Goal: Transaction & Acquisition: Purchase product/service

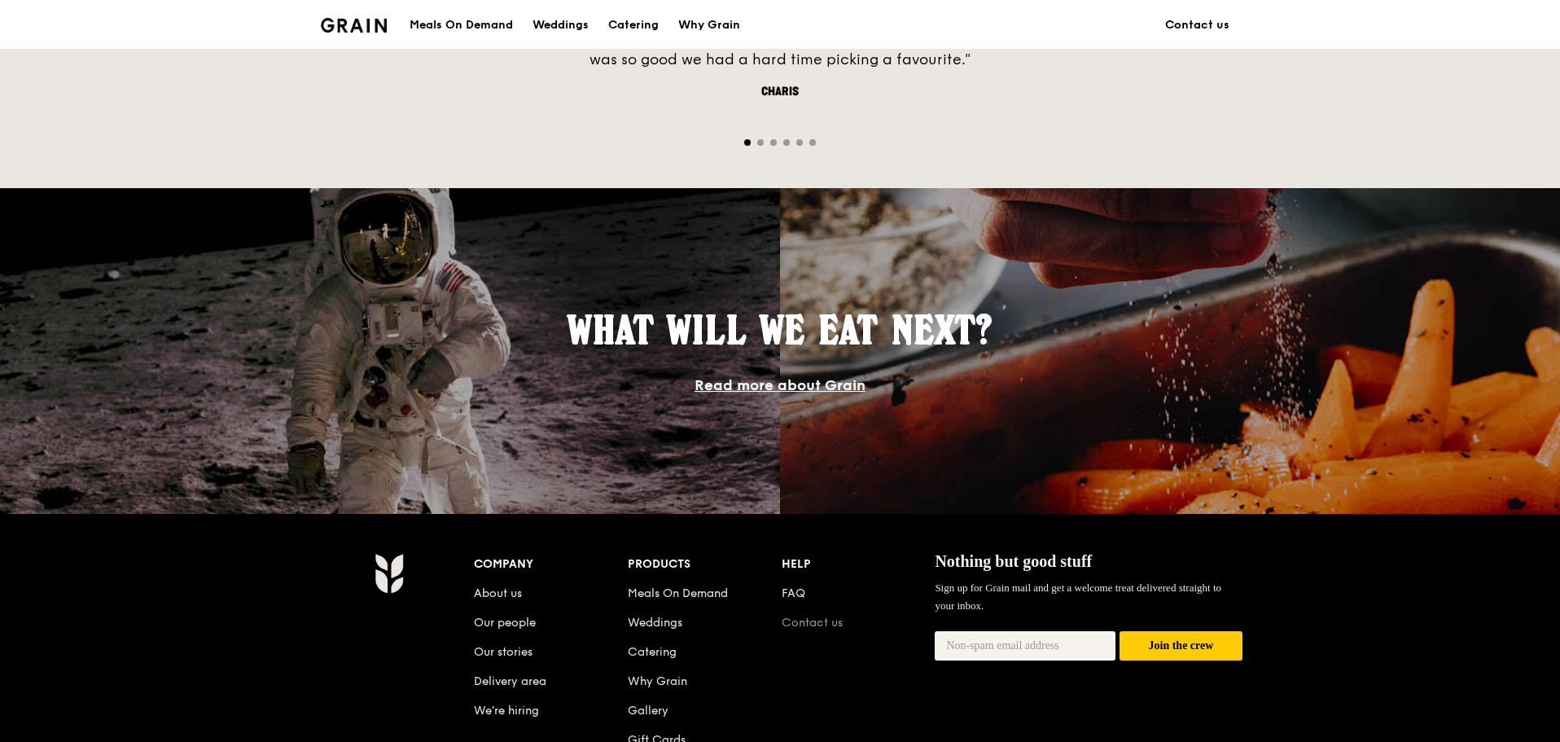
scroll to position [1465, 0]
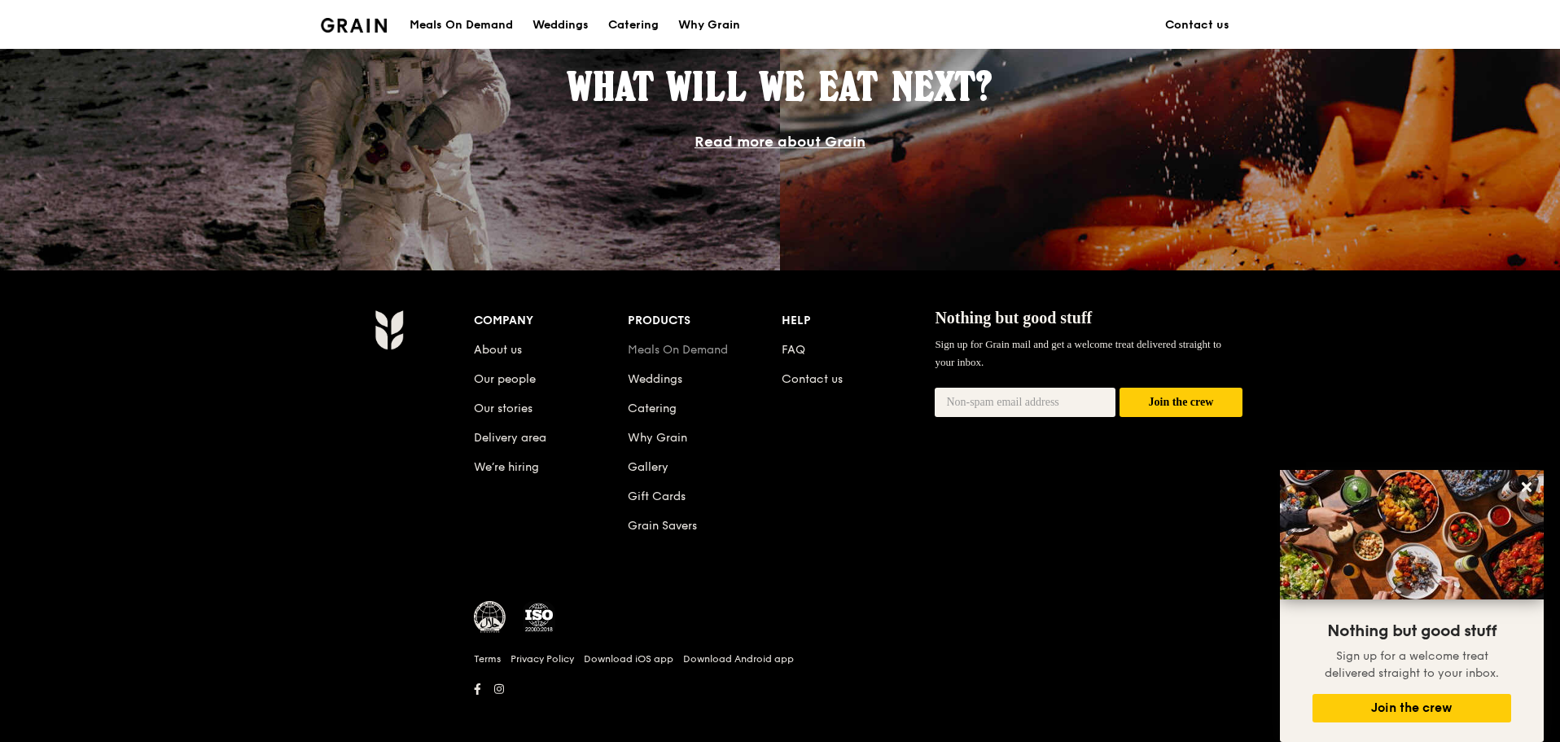
click at [693, 349] on link "Meals On Demand" at bounding box center [678, 350] width 100 height 14
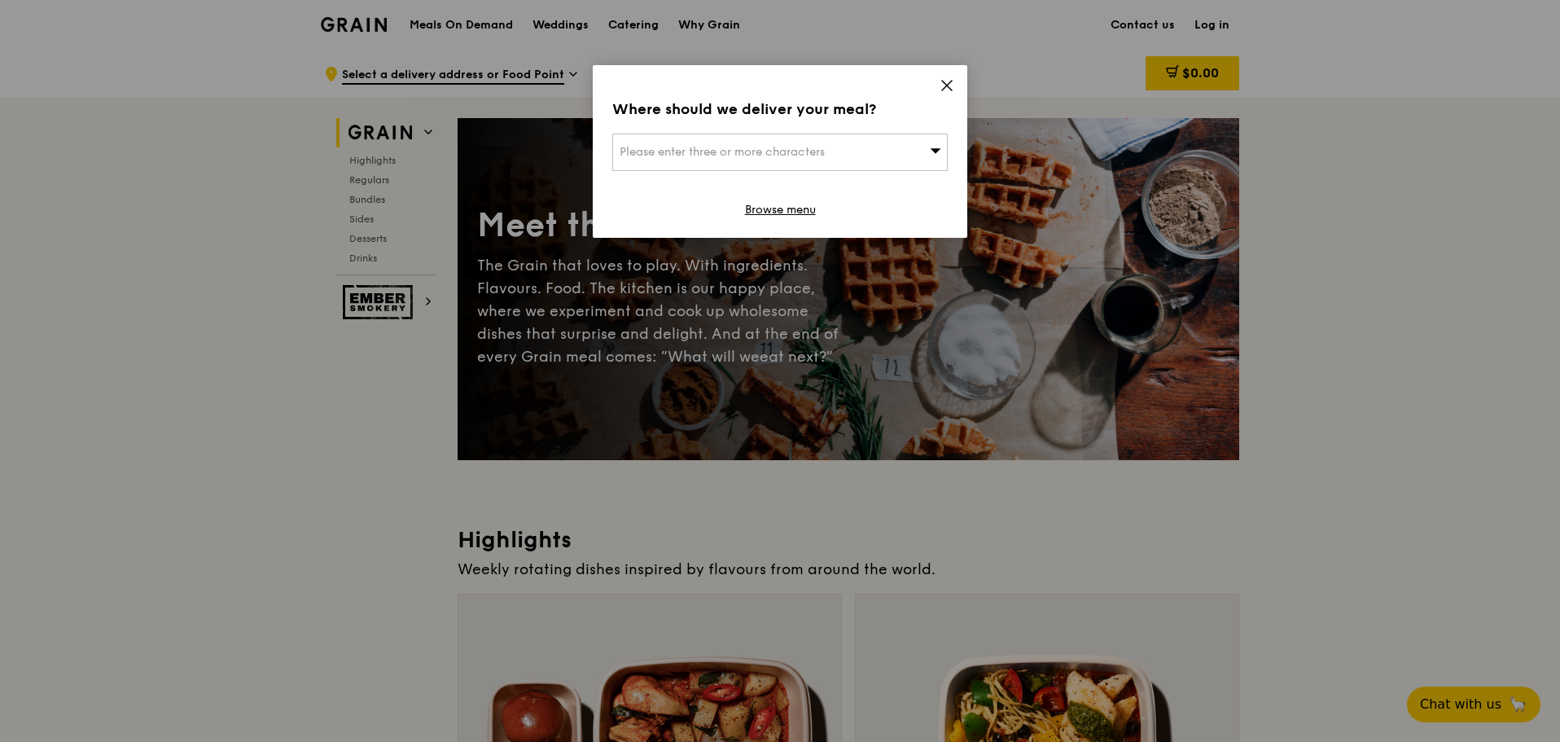
click at [948, 83] on icon at bounding box center [947, 86] width 10 height 10
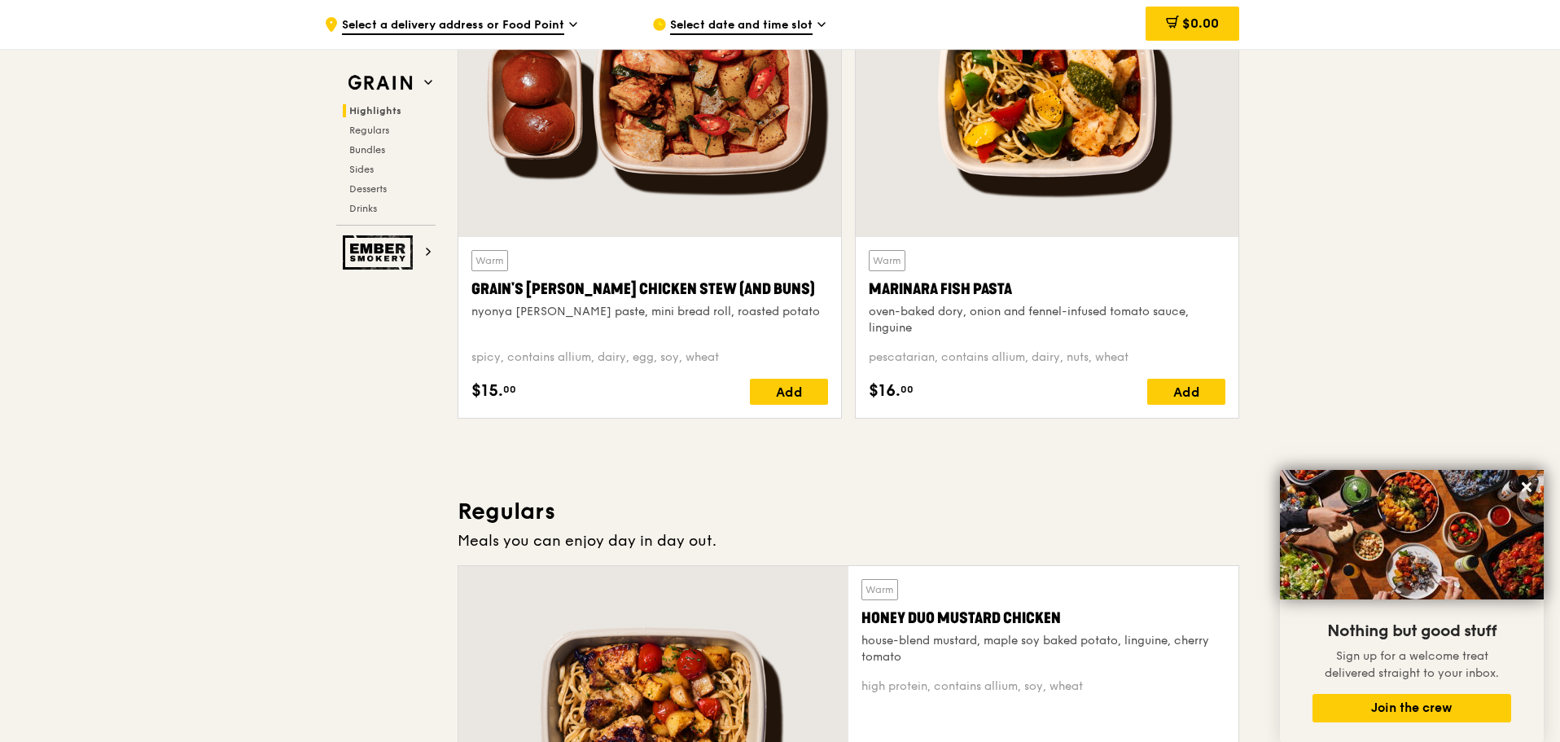
scroll to position [2116, 0]
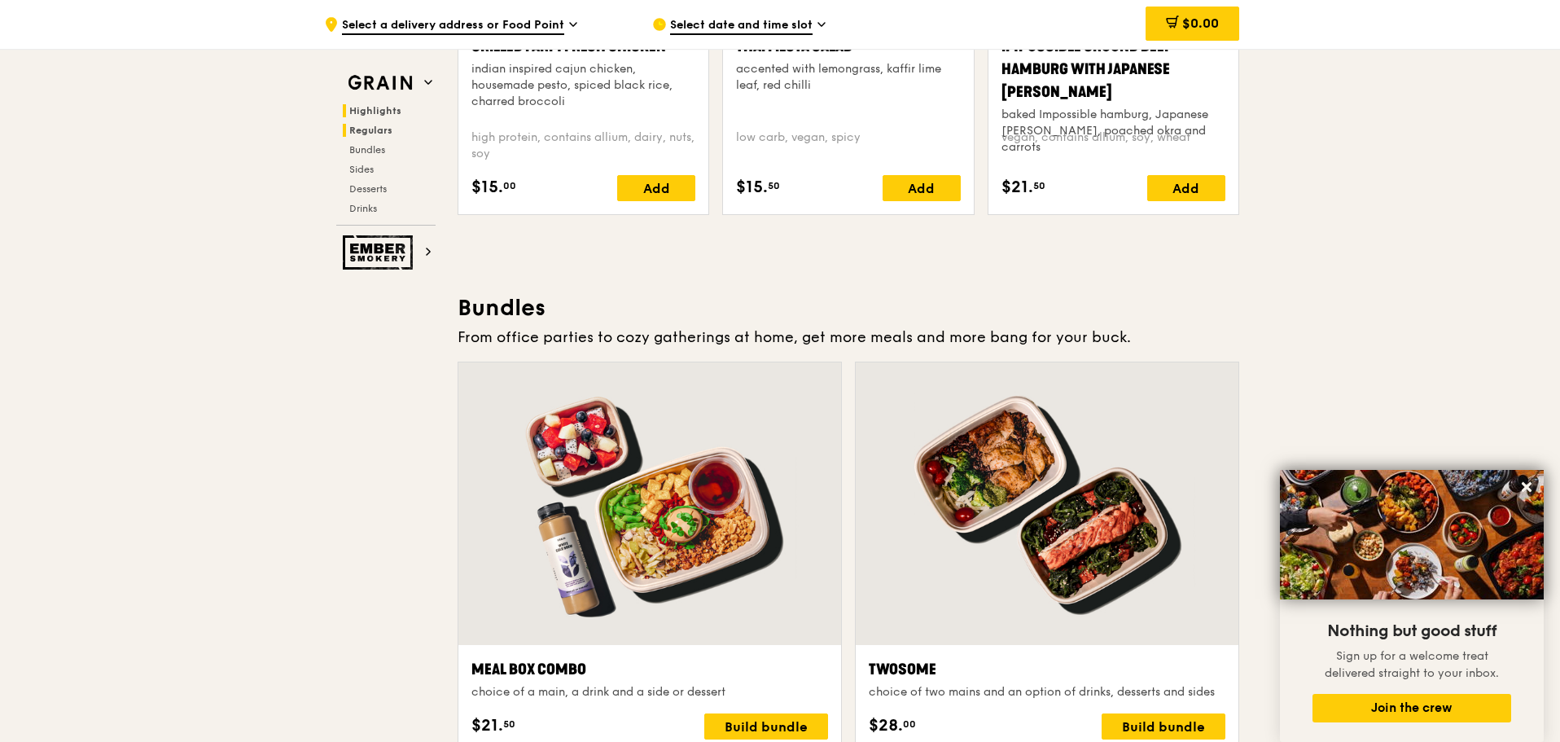
click at [379, 116] on h2 "Highlights" at bounding box center [389, 110] width 93 height 13
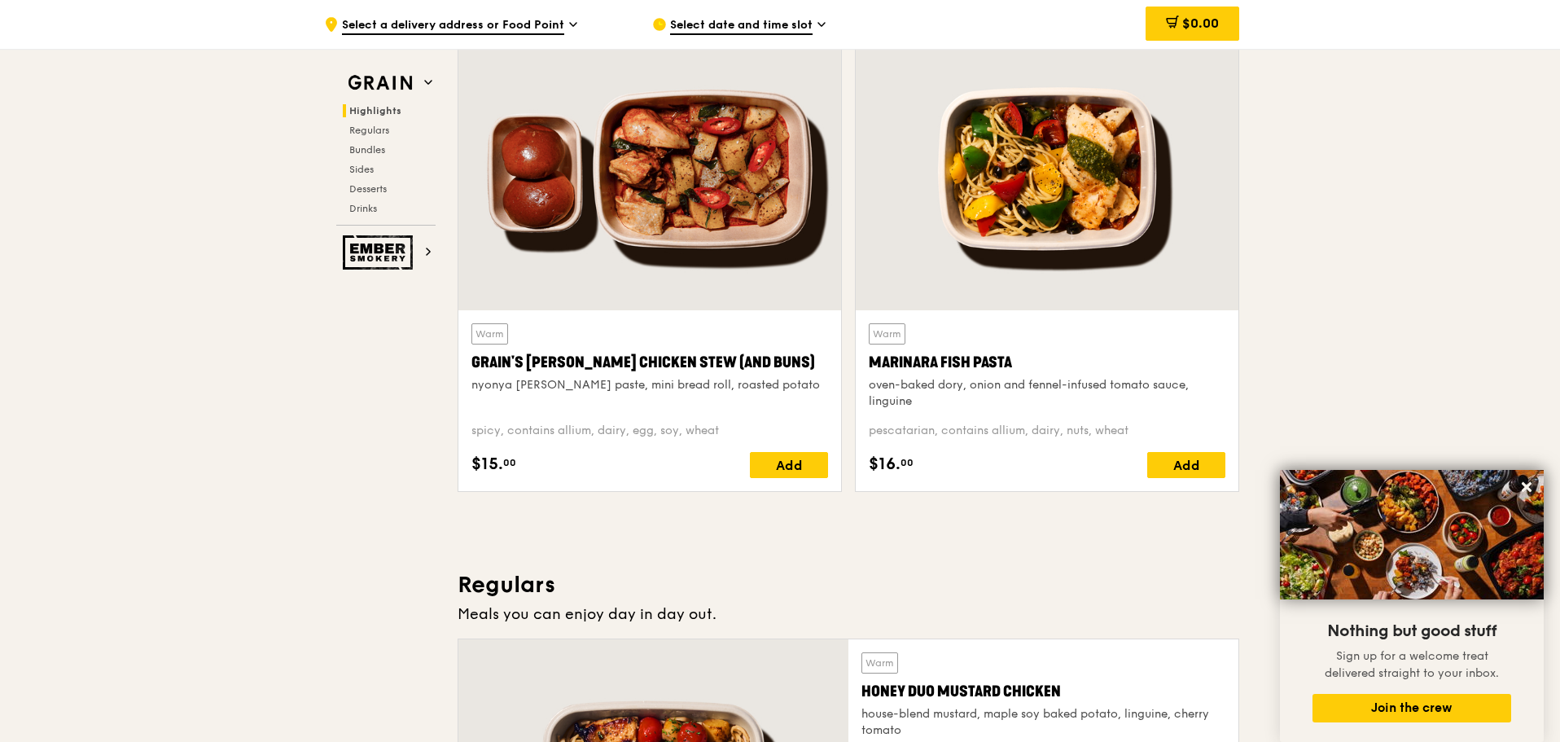
scroll to position [459, 0]
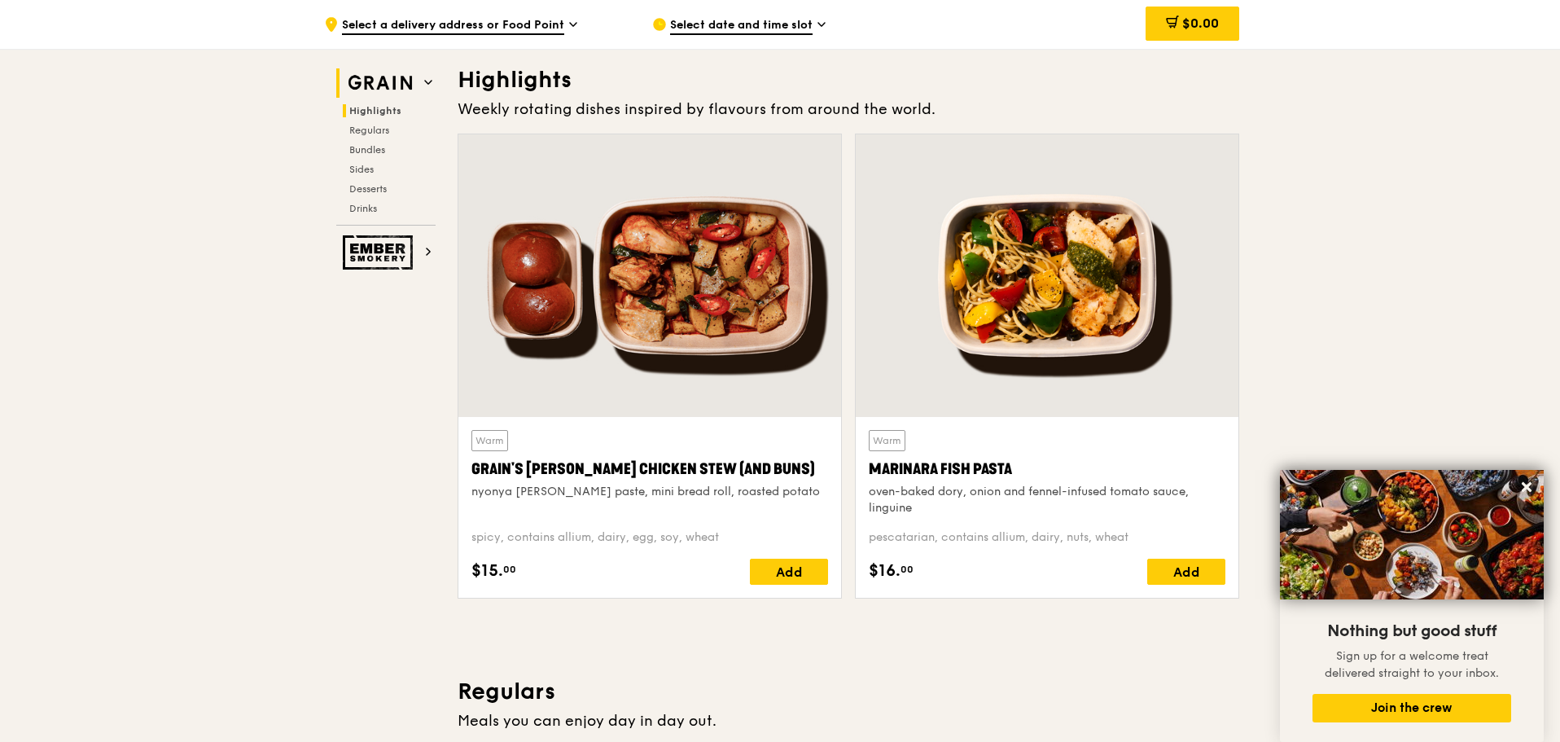
click at [374, 70] on img at bounding box center [380, 82] width 75 height 29
click at [348, 25] on span "Select a delivery address or Food Point" at bounding box center [453, 26] width 222 height 18
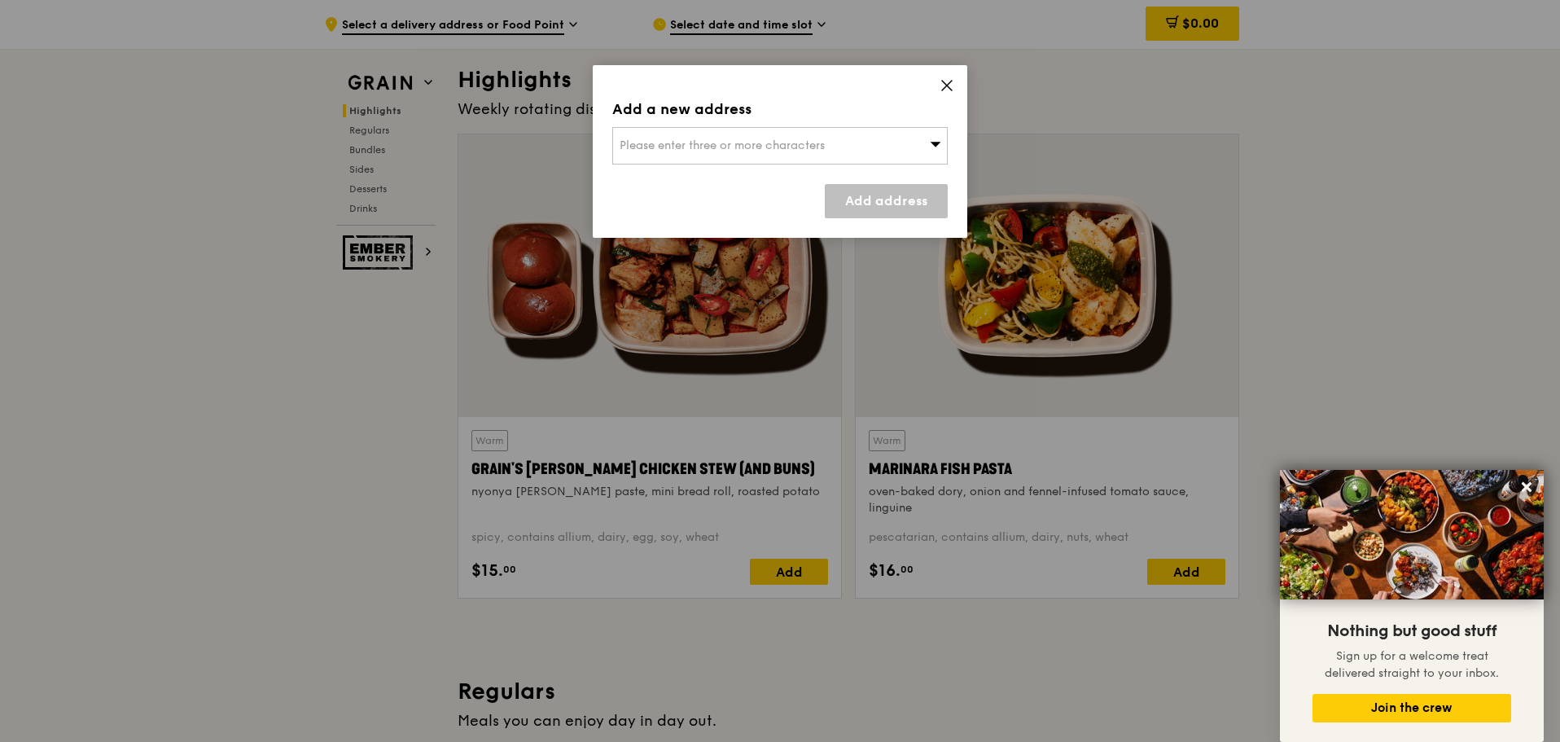
click at [950, 85] on icon at bounding box center [946, 85] width 15 height 15
